Goal: Check status: Check status

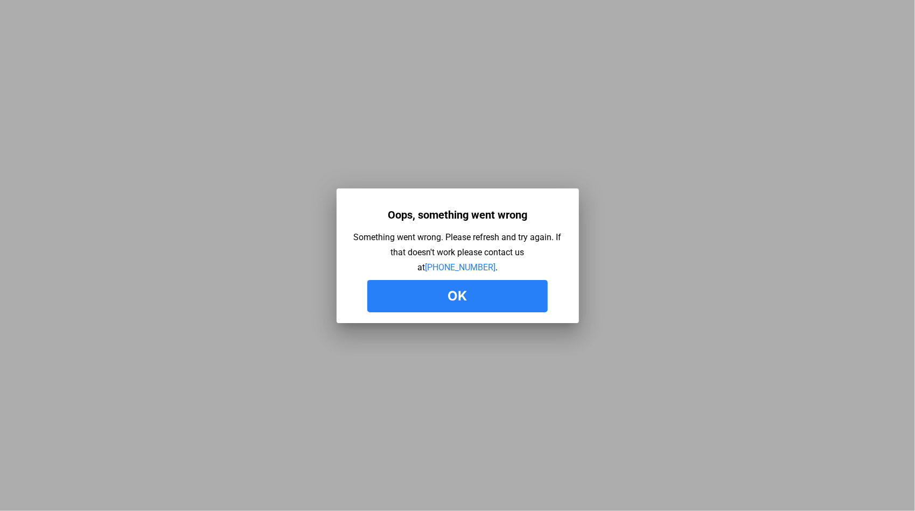
drag, startPoint x: 444, startPoint y: 304, endPoint x: 444, endPoint y: 298, distance: 6.5
click at [444, 300] on button "Ok" at bounding box center [457, 296] width 180 height 32
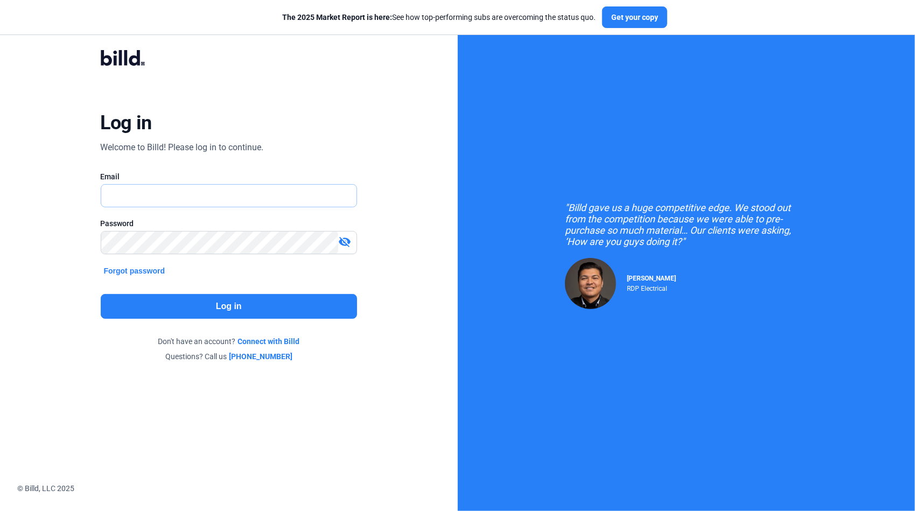
drag, startPoint x: 188, startPoint y: 190, endPoint x: 198, endPoint y: 186, distance: 10.4
click at [193, 190] on input "text" at bounding box center [223, 196] width 244 height 22
click at [169, 197] on input "[PERSON_NAME][EMAIL_ADDRESS][DOMAIN_NAME]" at bounding box center [229, 196] width 256 height 22
type input "[PERSON_NAME][EMAIL_ADDRESS][DOMAIN_NAME]"
click at [220, 309] on button "Log in" at bounding box center [229, 306] width 257 height 25
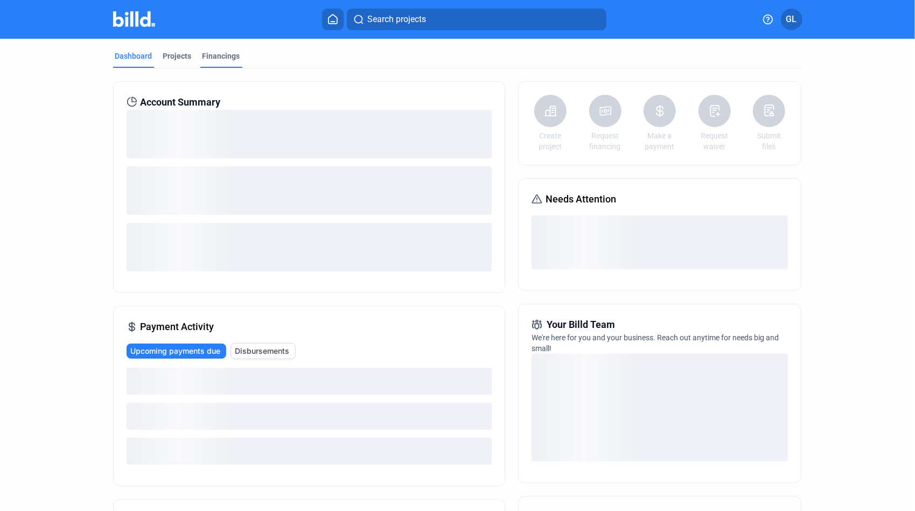
click at [213, 55] on div "Financings" at bounding box center [221, 56] width 38 height 11
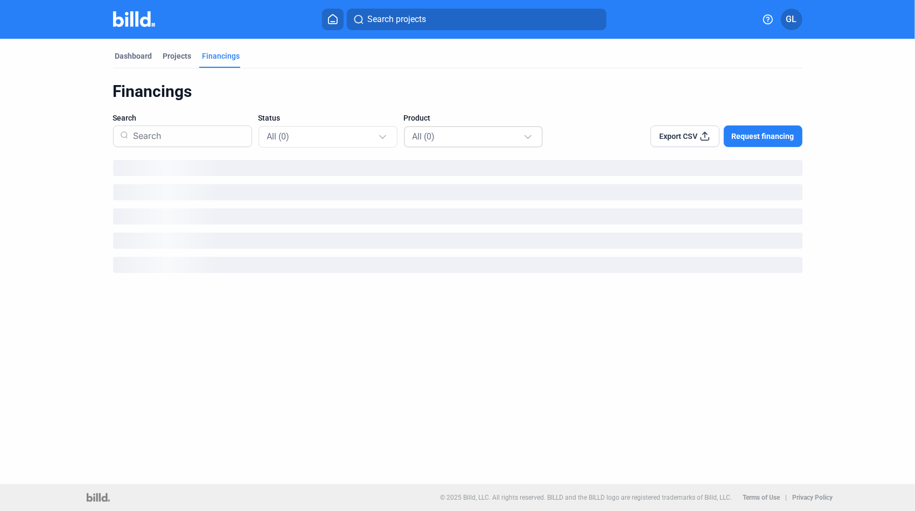
click at [461, 139] on div "All (0)" at bounding box center [467, 136] width 111 height 14
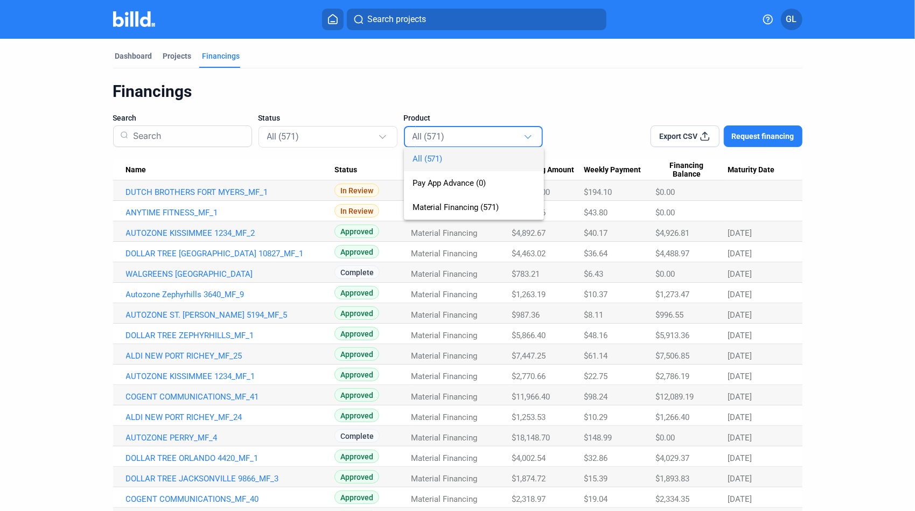
click at [338, 140] on div at bounding box center [457, 255] width 915 height 511
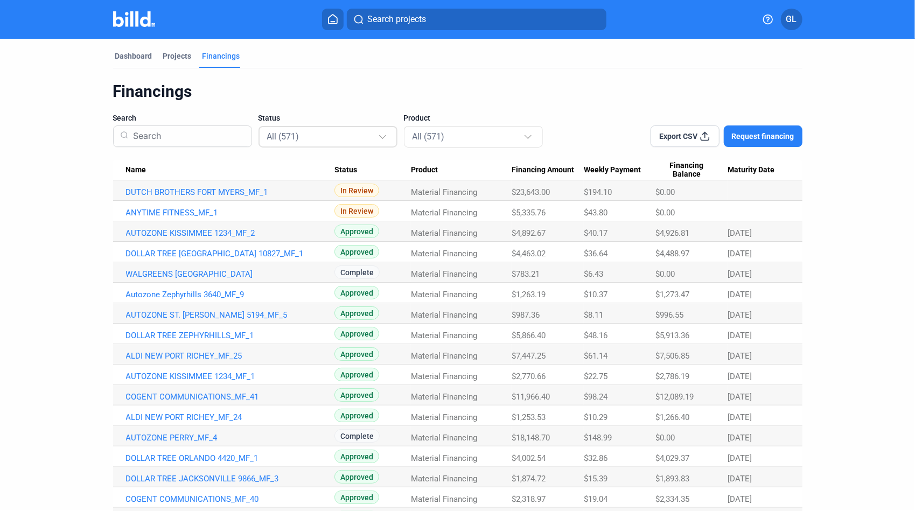
click at [300, 136] on div "All (571)" at bounding box center [322, 136] width 111 height 14
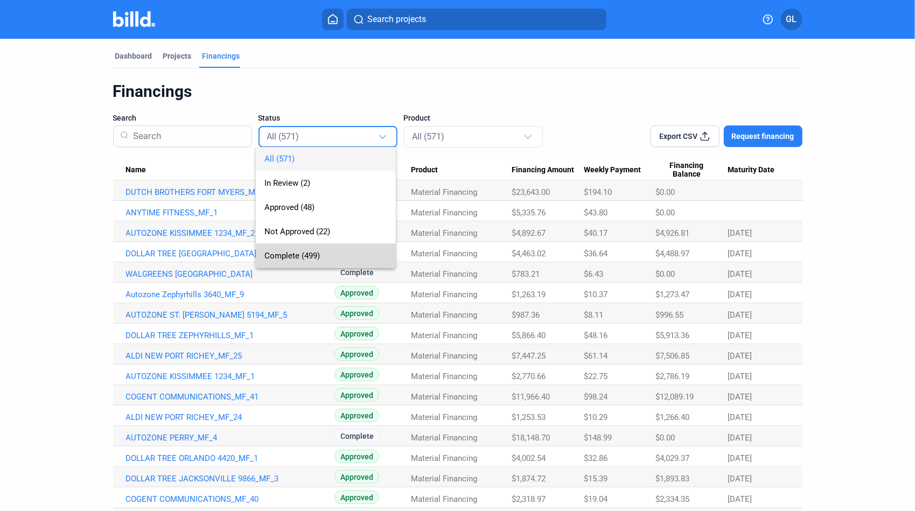
click at [282, 255] on span "Complete (499)" at bounding box center [291, 256] width 55 height 10
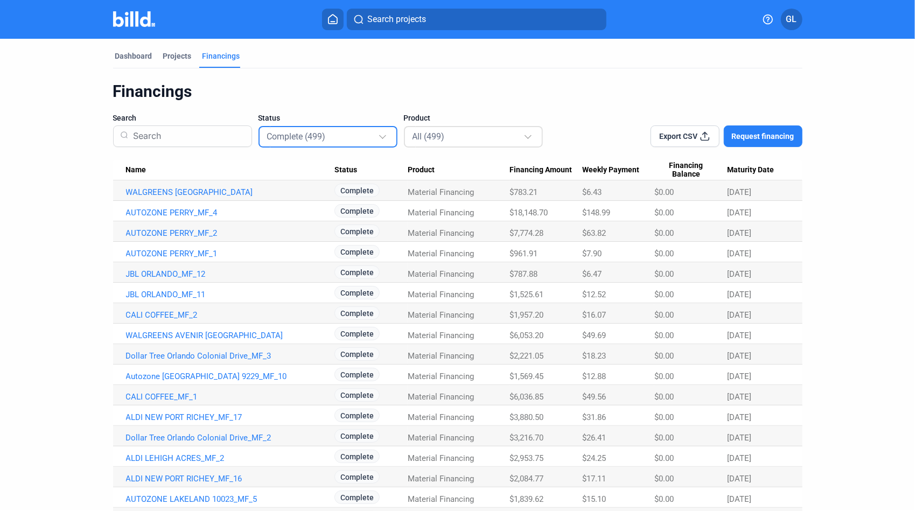
click at [448, 138] on div "All (499)" at bounding box center [467, 136] width 111 height 14
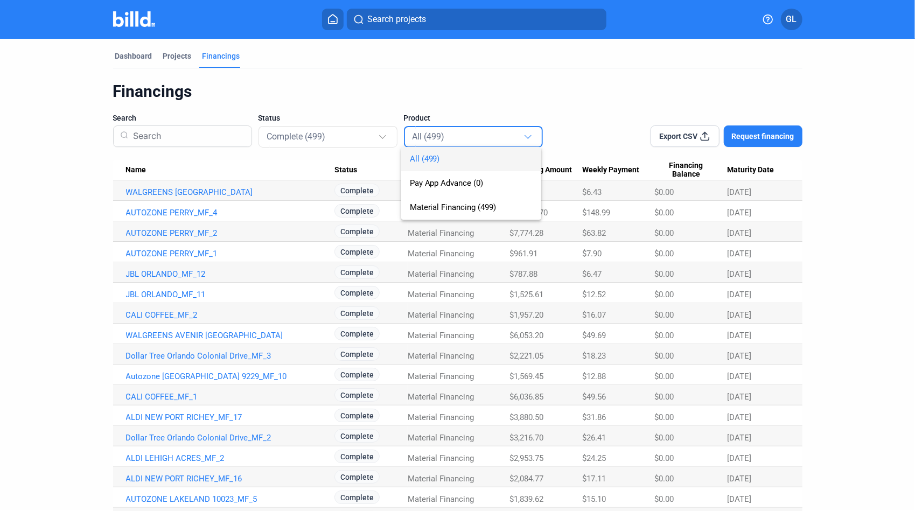
click at [144, 140] on div at bounding box center [457, 255] width 915 height 511
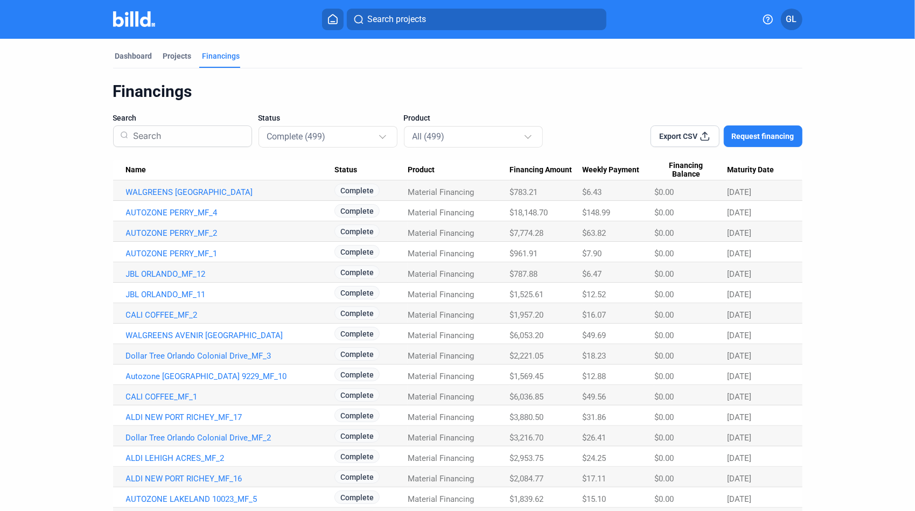
click at [144, 140] on input at bounding box center [187, 136] width 116 height 28
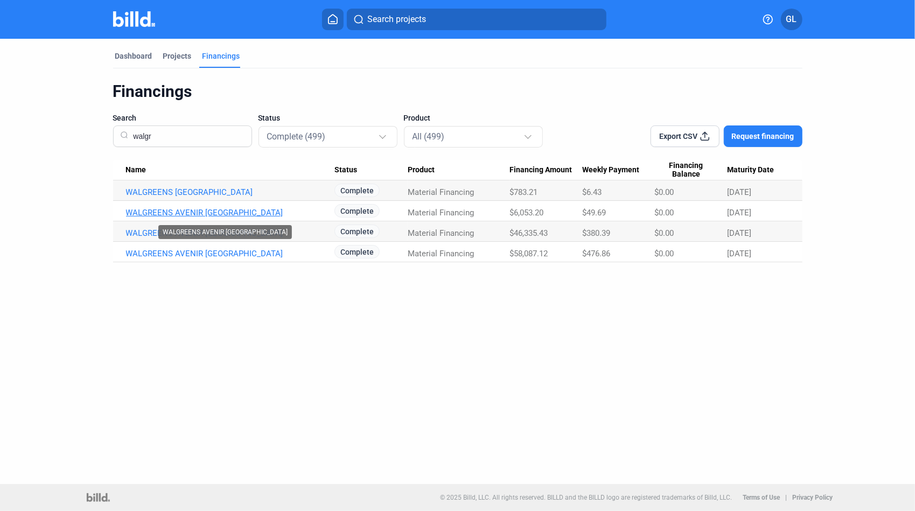
type input "walgr"
click at [294, 210] on link "WALGREENS AVENIR WEST PALM BEACH GARDENS_MF_3" at bounding box center [230, 213] width 208 height 10
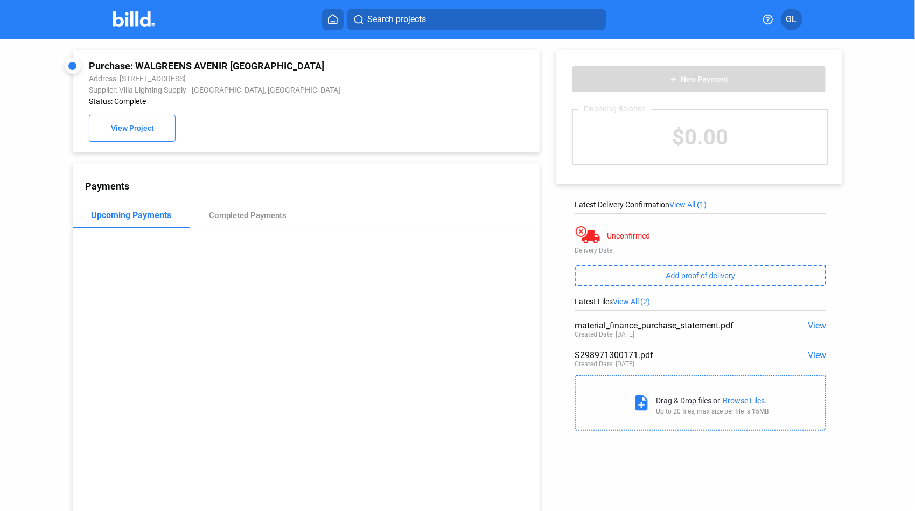
click at [812, 356] on span "View" at bounding box center [816, 355] width 18 height 10
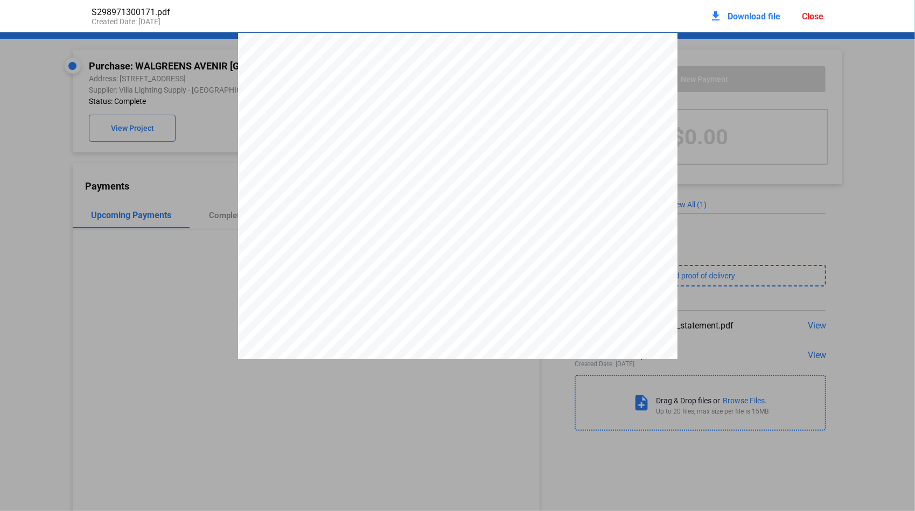
click at [821, 17] on div "Close" at bounding box center [813, 16] width 22 height 10
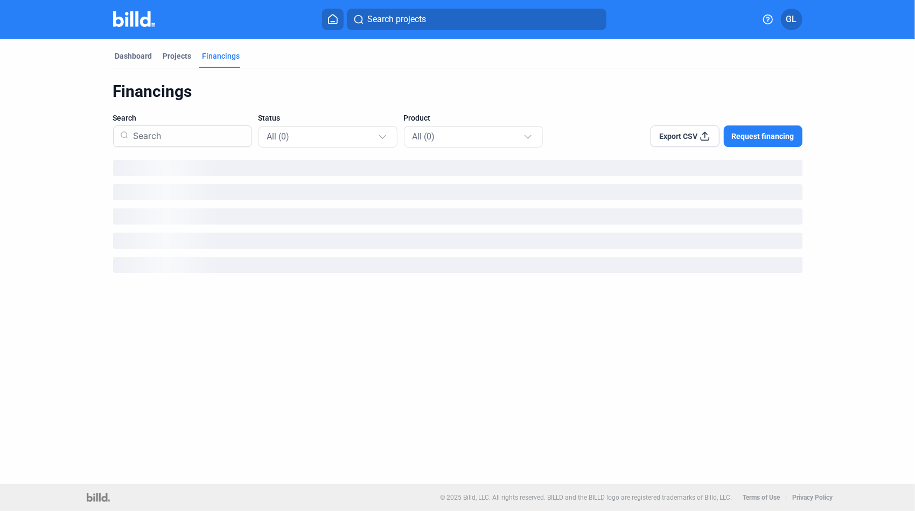
click at [237, 141] on input at bounding box center [187, 136] width 116 height 28
click at [374, 140] on div "All (0)" at bounding box center [322, 136] width 111 height 14
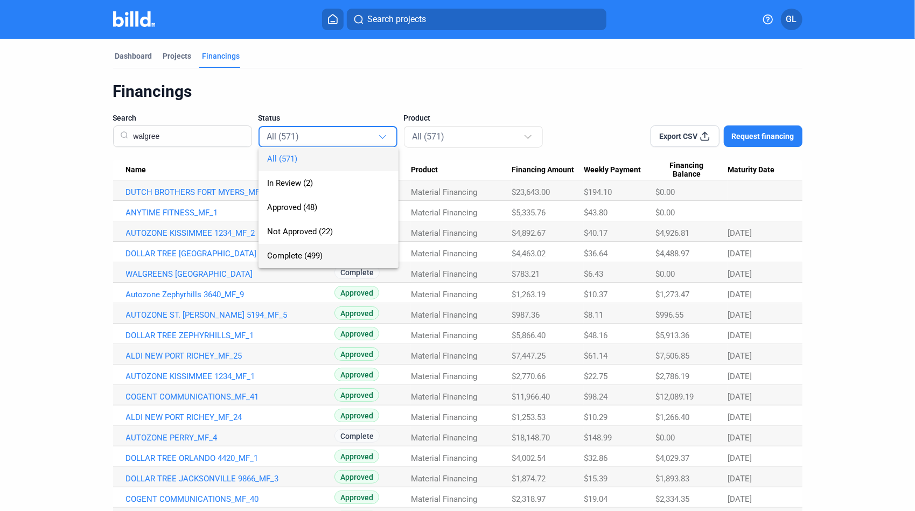
click at [289, 255] on span "Complete (499)" at bounding box center [294, 256] width 55 height 10
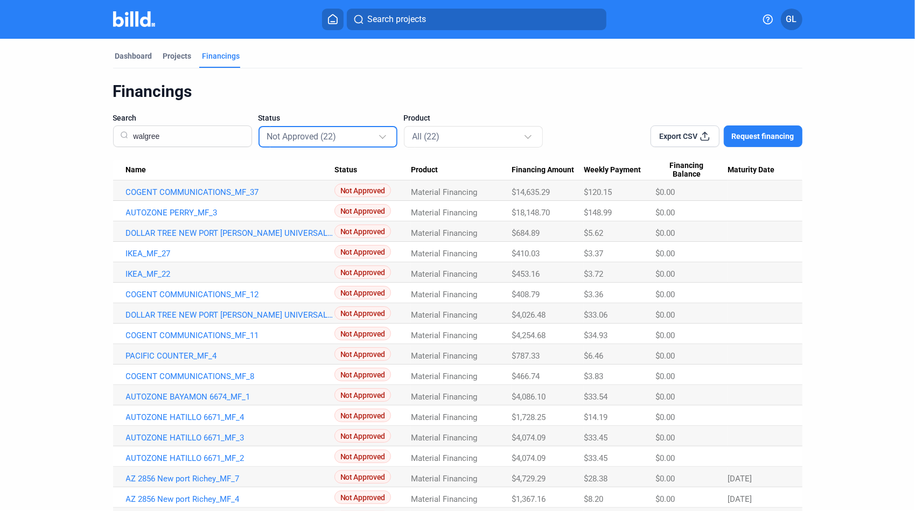
click at [341, 139] on div "Not Approved (22)" at bounding box center [322, 136] width 111 height 14
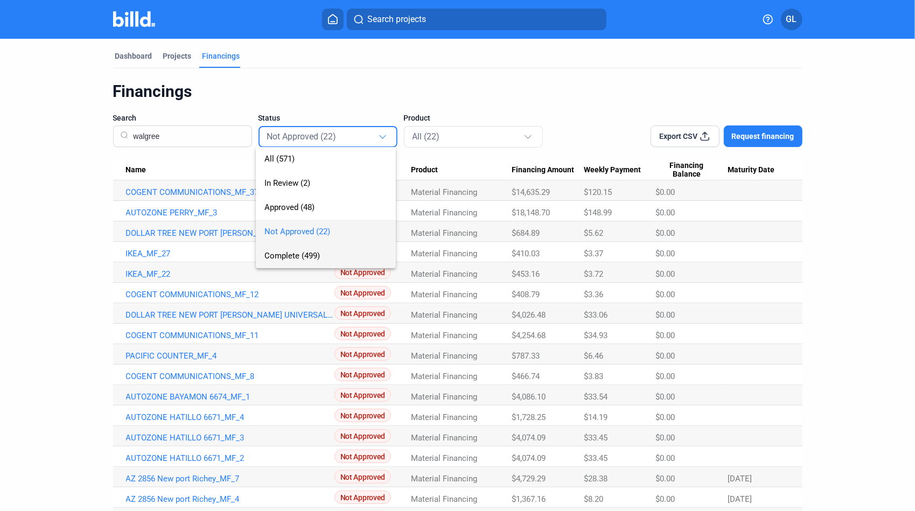
click at [294, 257] on span "Complete (499)" at bounding box center [291, 256] width 55 height 10
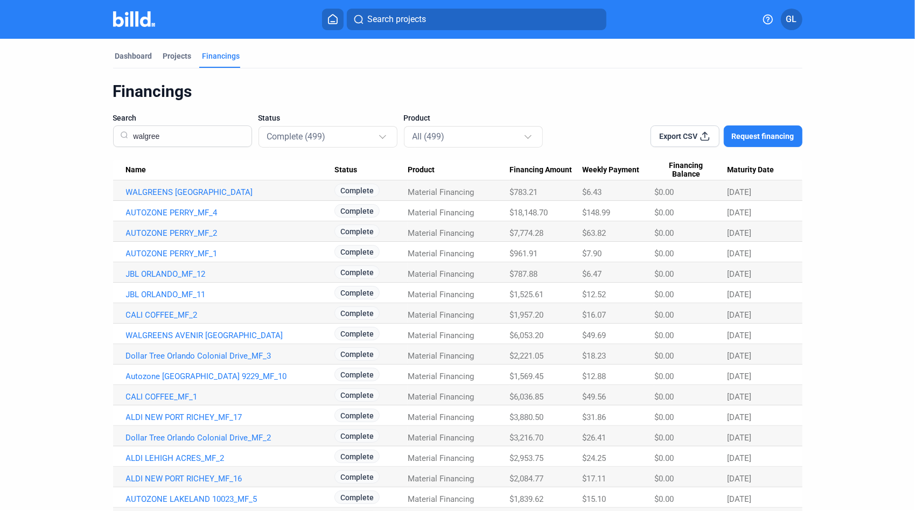
click at [199, 140] on input "walgree" at bounding box center [187, 136] width 116 height 28
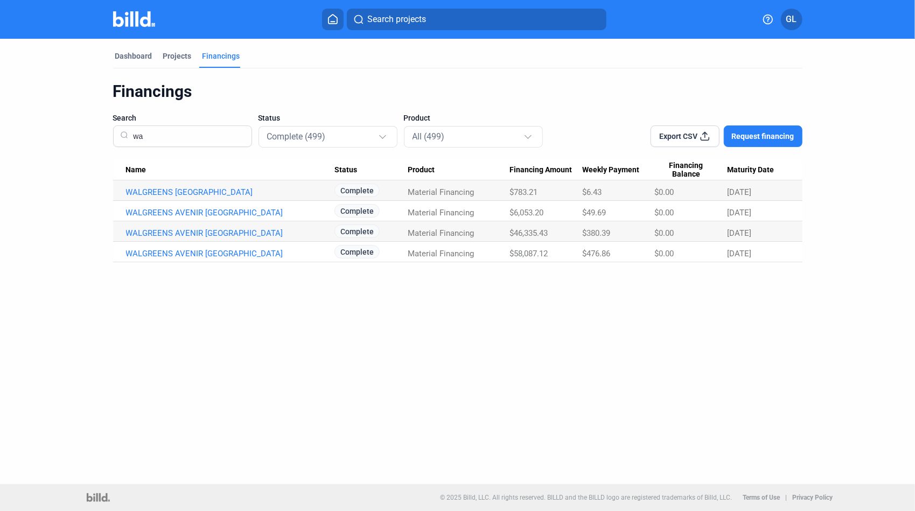
type input "w"
type input "aveni"
click at [300, 211] on link "WALGREENS AVENIR WEST PALM BEACH GARDENS_MF_3" at bounding box center [230, 213] width 208 height 10
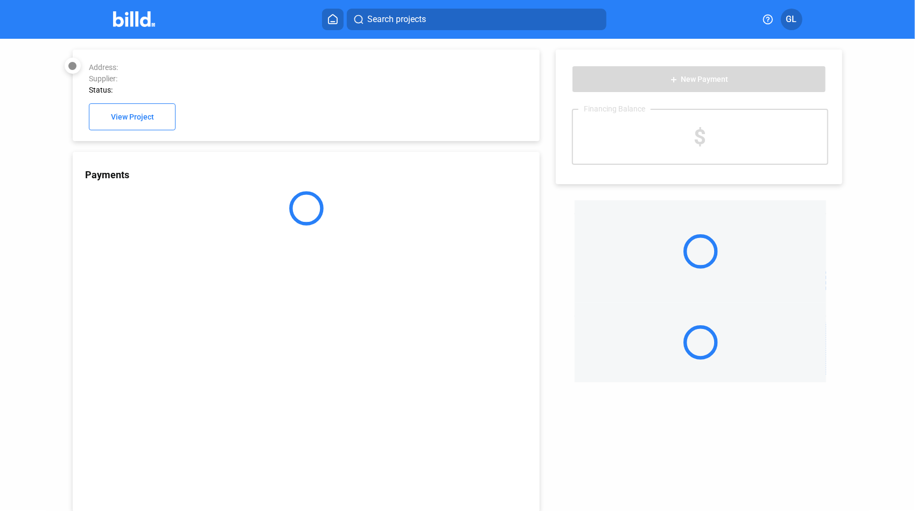
click at [309, 213] on circle at bounding box center [306, 209] width 34 height 34
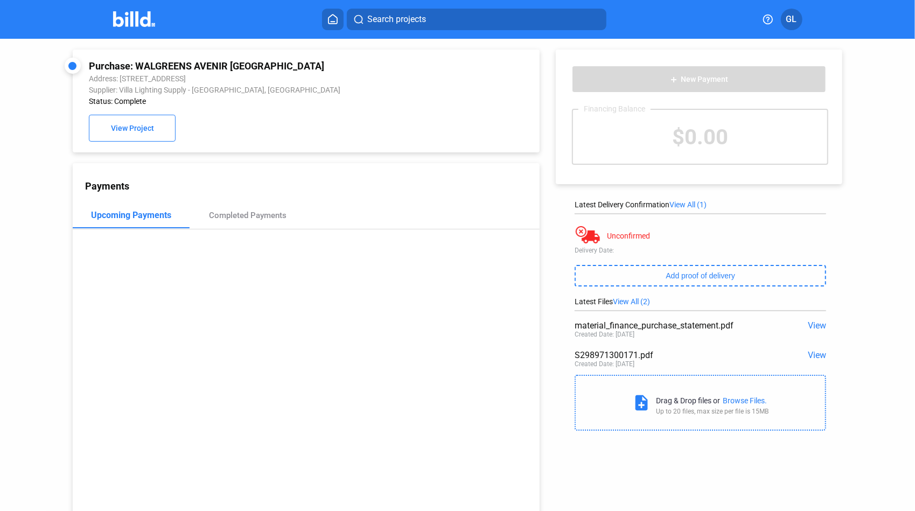
click at [814, 356] on span "View" at bounding box center [816, 355] width 18 height 10
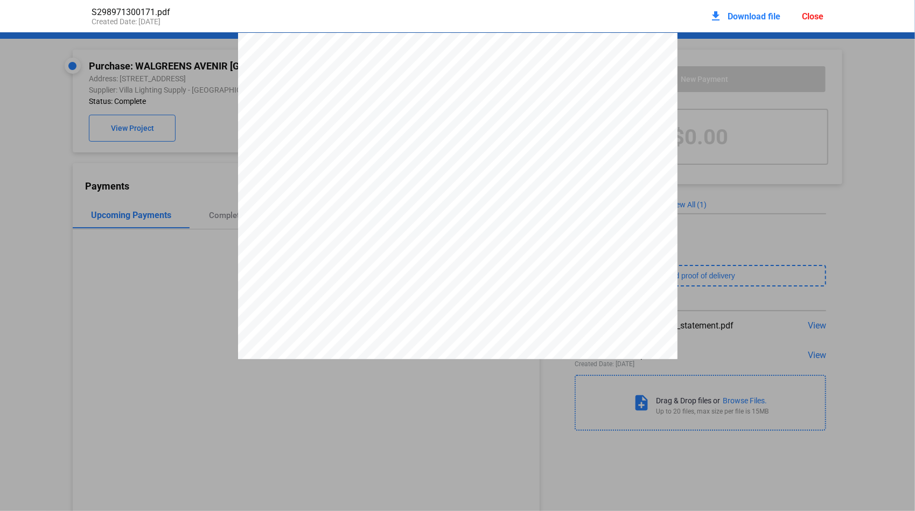
scroll to position [5, 0]
drag, startPoint x: 590, startPoint y: 87, endPoint x: 620, endPoint y: 86, distance: 29.6
click at [620, 86] on span "S2989713" at bounding box center [608, 82] width 32 height 7
click at [814, 18] on div "Close" at bounding box center [813, 16] width 22 height 10
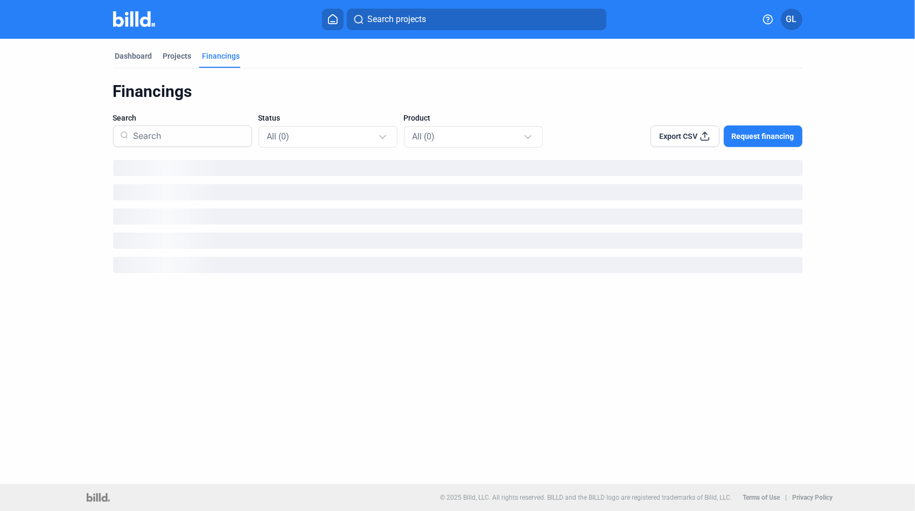
click at [221, 139] on input at bounding box center [187, 136] width 116 height 28
type input "walgreens"
click at [309, 142] on div "All (0)" at bounding box center [322, 136] width 111 height 14
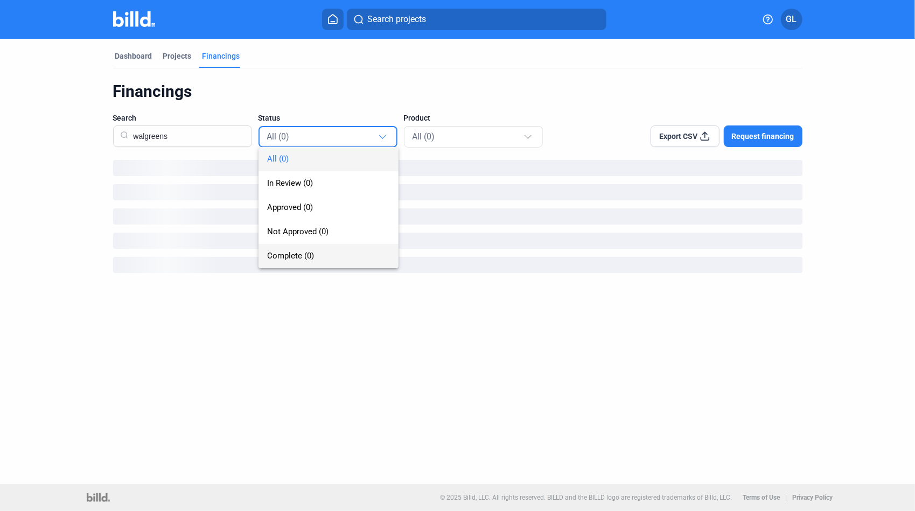
click at [275, 258] on span "Complete (0)" at bounding box center [290, 256] width 47 height 10
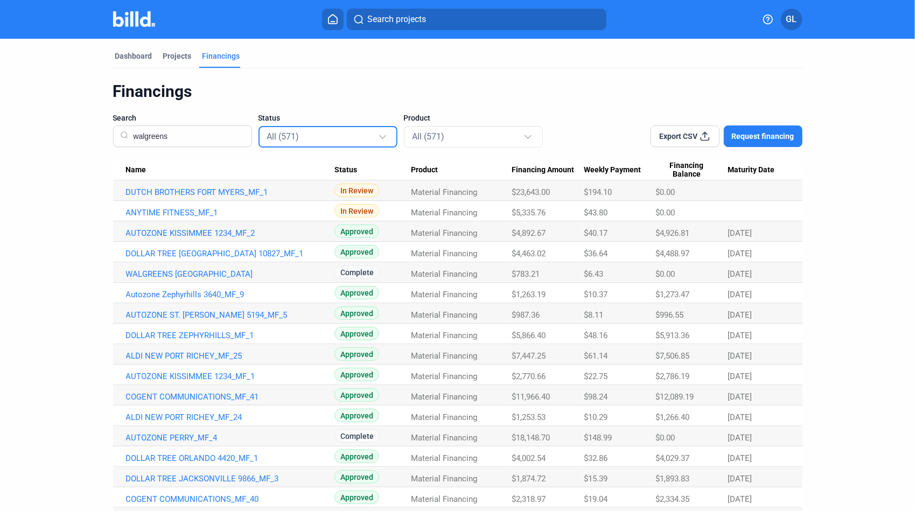
click at [299, 137] on div "All (571)" at bounding box center [322, 136] width 111 height 14
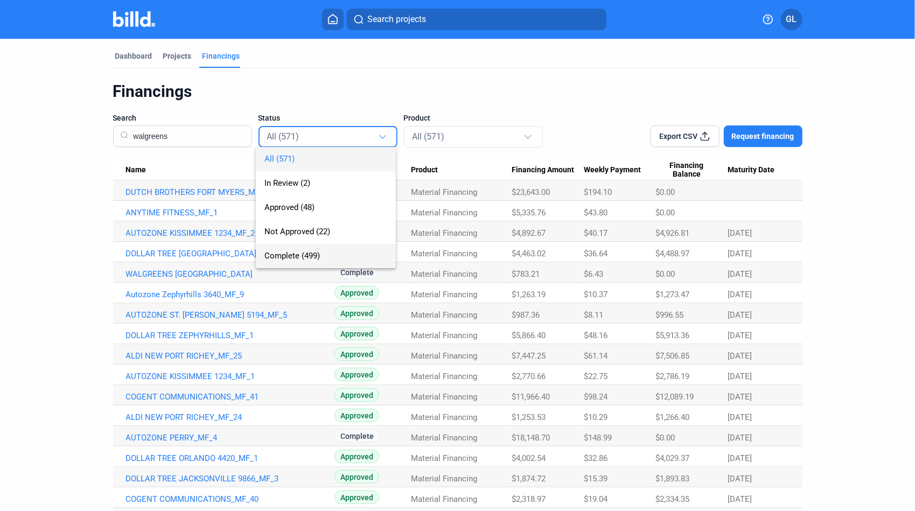
click at [289, 258] on span "Complete (499)" at bounding box center [291, 256] width 55 height 10
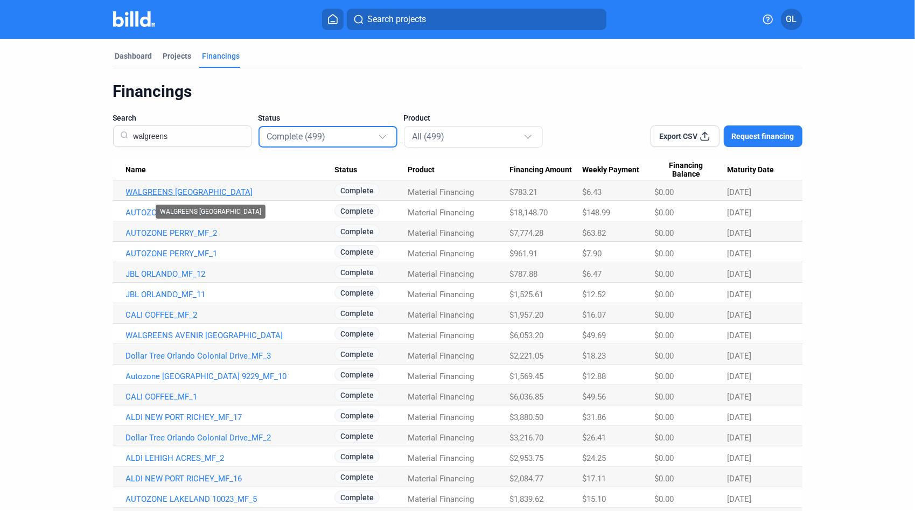
click at [200, 193] on link "WALGREENS AVENIR WEST PALM BEACH GARDENS_MF_4" at bounding box center [230, 192] width 208 height 10
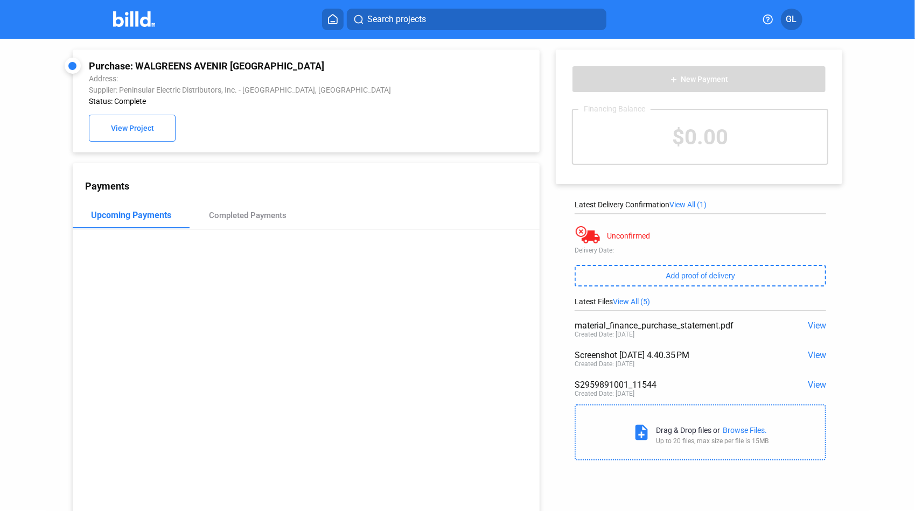
click at [808, 384] on span "View" at bounding box center [816, 385] width 18 height 10
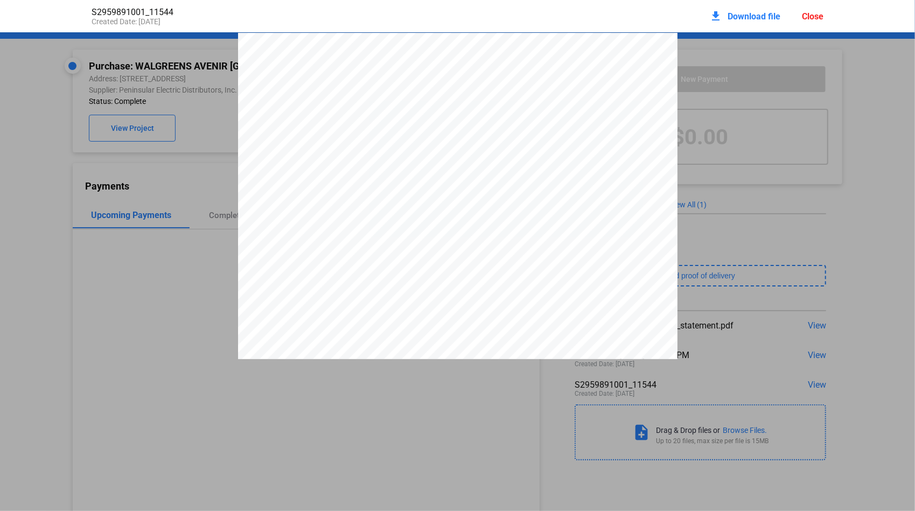
scroll to position [5, 0]
drag, startPoint x: 563, startPoint y: 92, endPoint x: 496, endPoint y: 5, distance: 109.4
click at [616, 90] on div at bounding box center [457, 311] width 439 height 568
click at [816, 15] on div "Close" at bounding box center [813, 16] width 22 height 10
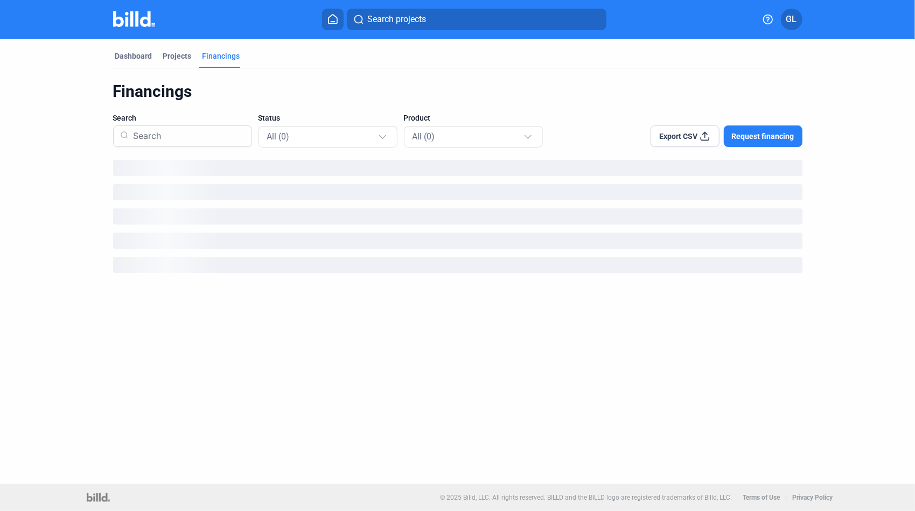
click at [156, 137] on input at bounding box center [187, 136] width 116 height 28
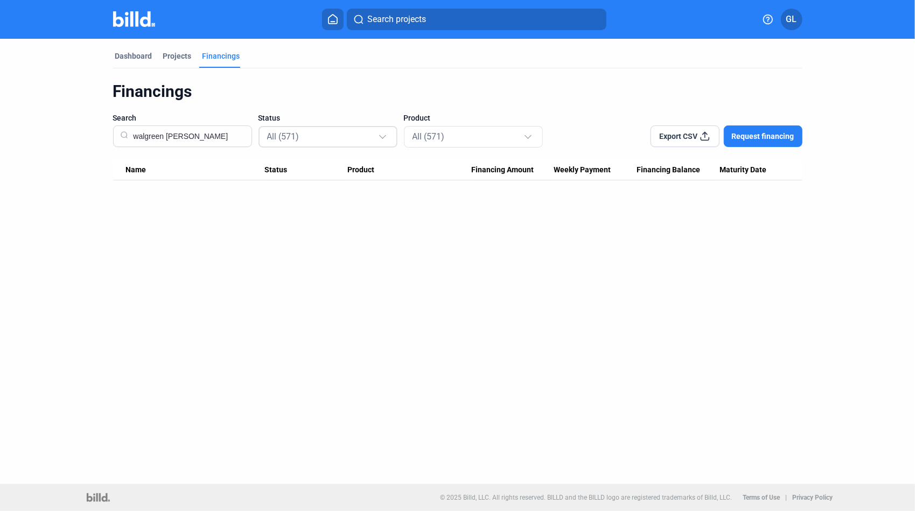
click at [336, 133] on div "All (571)" at bounding box center [322, 136] width 111 height 14
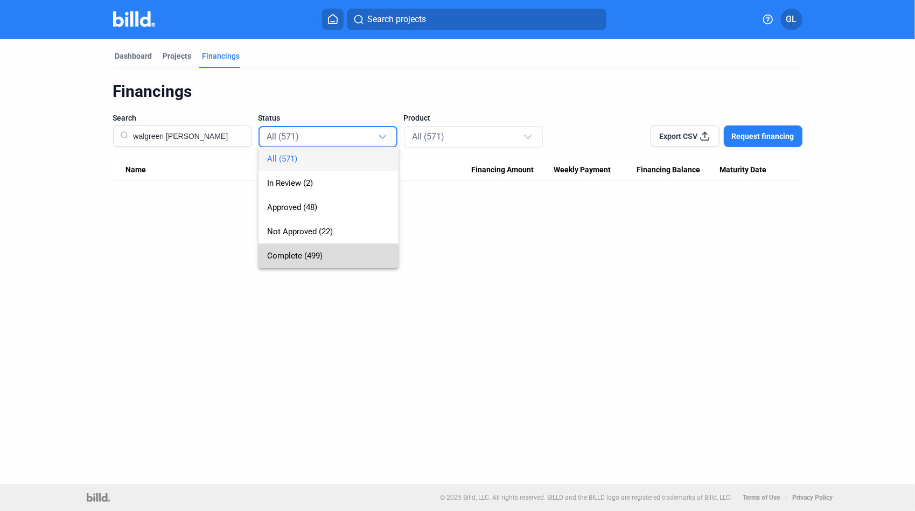
click at [294, 261] on span "Complete (499)" at bounding box center [328, 256] width 123 height 24
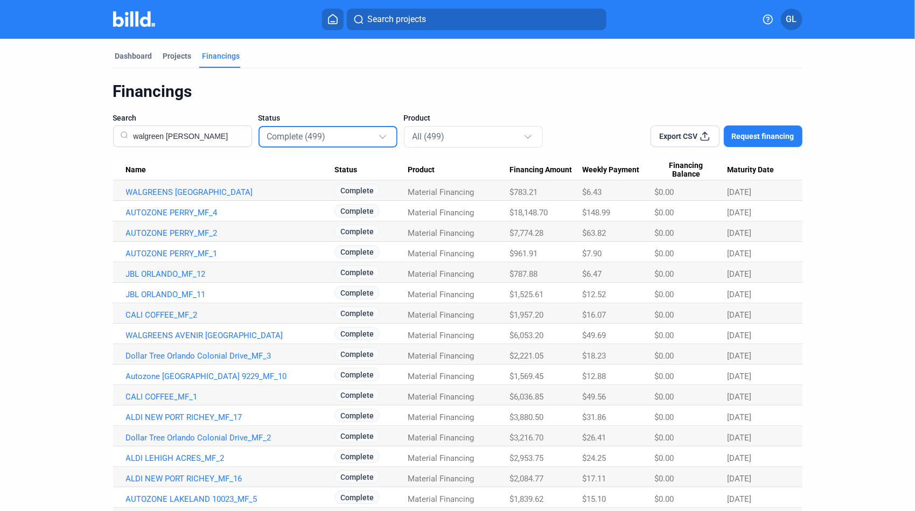
click at [380, 138] on div at bounding box center [384, 131] width 12 height 17
drag, startPoint x: 161, startPoint y: 135, endPoint x: 187, endPoint y: 136, distance: 26.4
click at [162, 136] on input "walgreen aveni" at bounding box center [187, 136] width 116 height 28
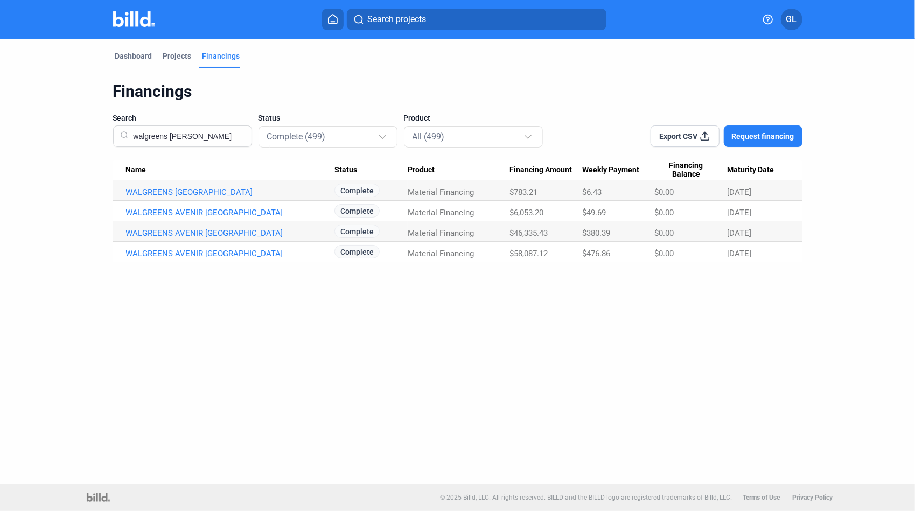
type input "walgreens aveni"
click at [289, 189] on link "WALGREENS AVENIR WEST PALM BEACH GARDENS_MF_4" at bounding box center [230, 192] width 208 height 10
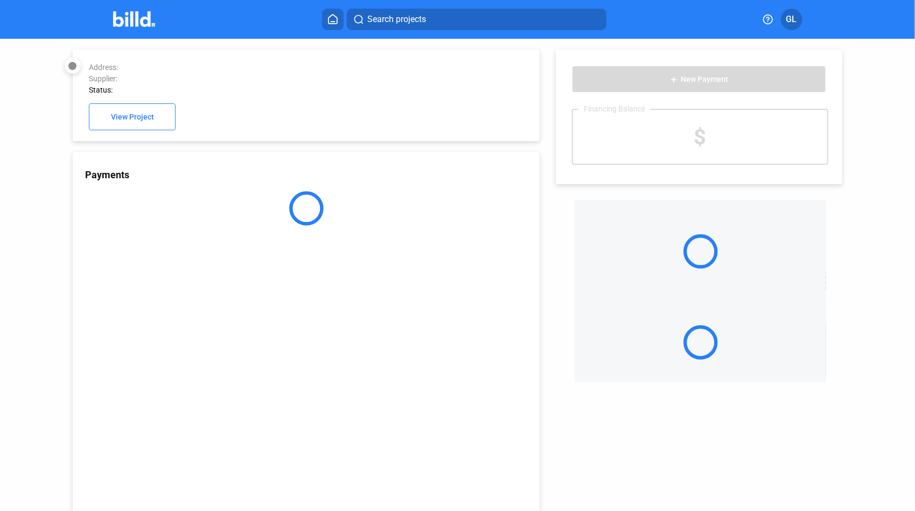
click at [264, 192] on div "Payments" at bounding box center [306, 332] width 467 height 360
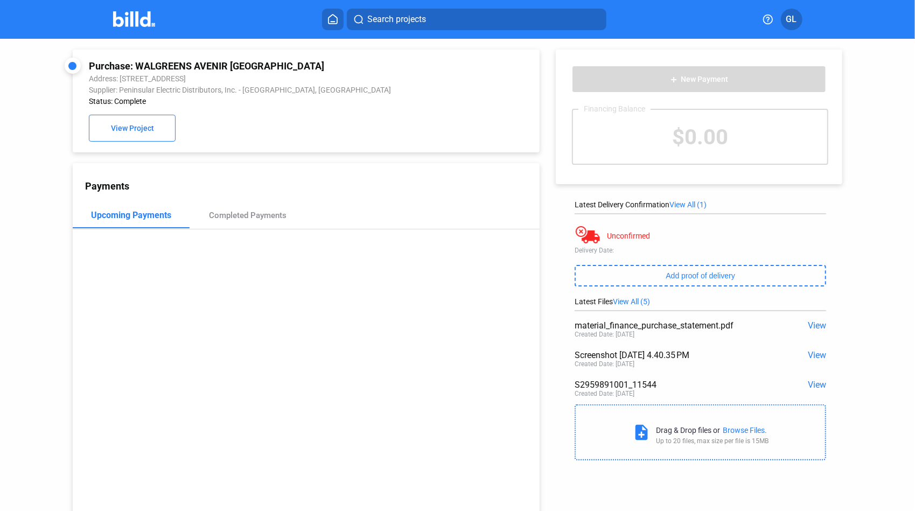
click at [810, 385] on span "View" at bounding box center [816, 385] width 18 height 10
